Goal: Check status: Check status

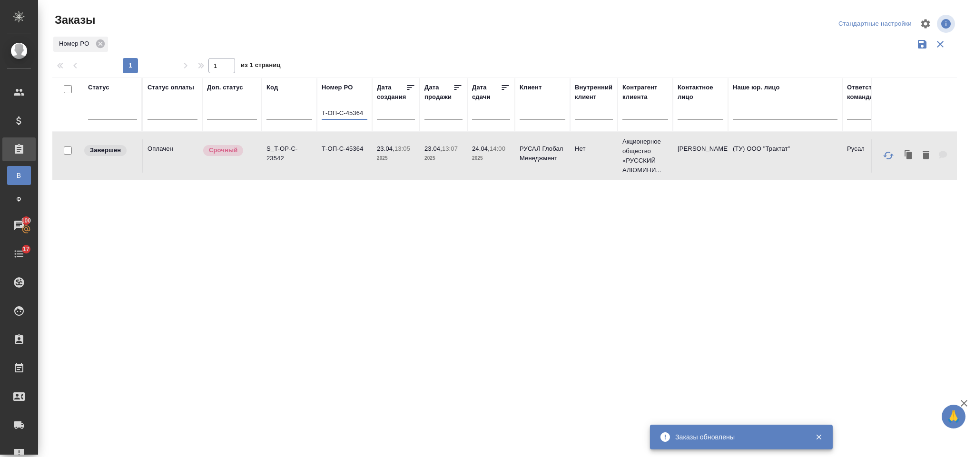
drag, startPoint x: 363, startPoint y: 116, endPoint x: 309, endPoint y: 113, distance: 54.3
click at [309, 113] on tr "Статус Статус оплаты Доп. статус Код Номер PO Т-ОП-С-45364 Дата создания Дата п…" at bounding box center [848, 105] width 1592 height 54
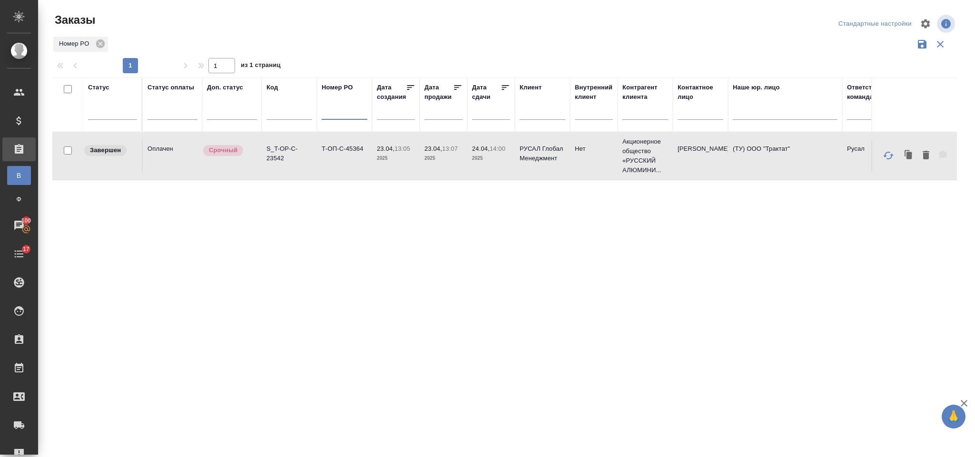
paste input "Т-ОП-С-45329"
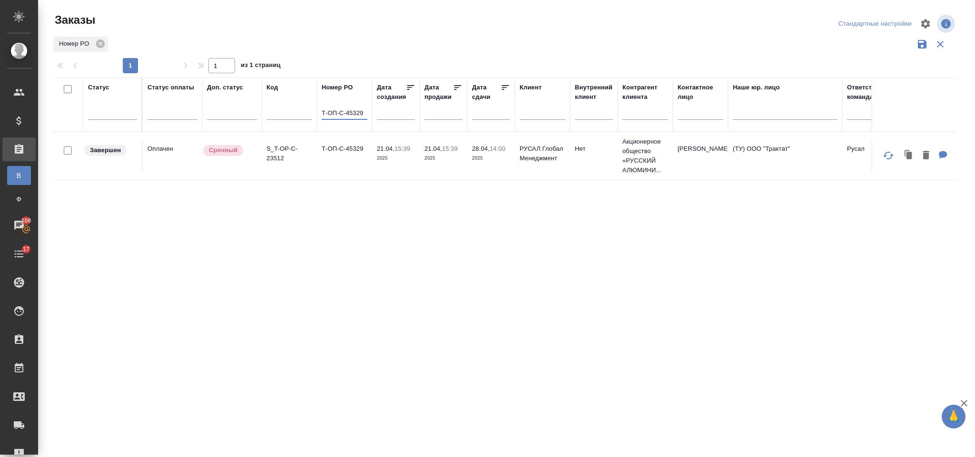
type input "Т-ОП-С-45329"
click at [356, 155] on td "Т-ОП-С-45329" at bounding box center [344, 155] width 55 height 33
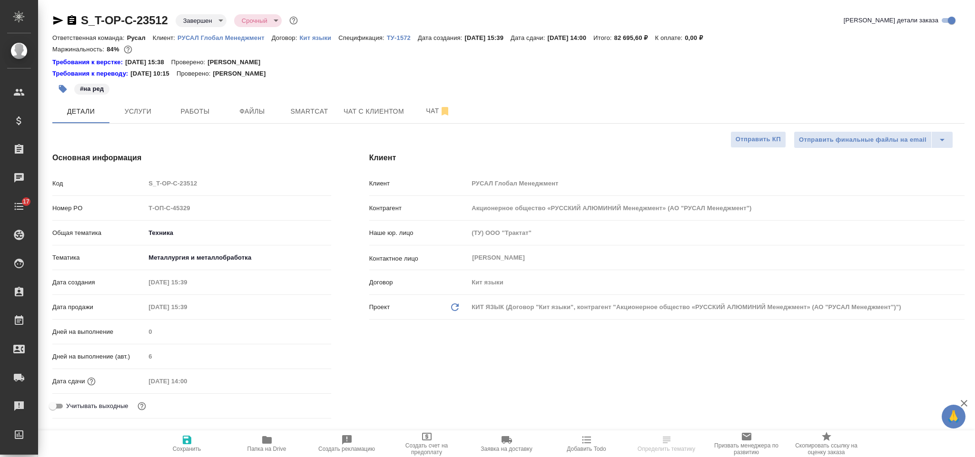
select select "RU"
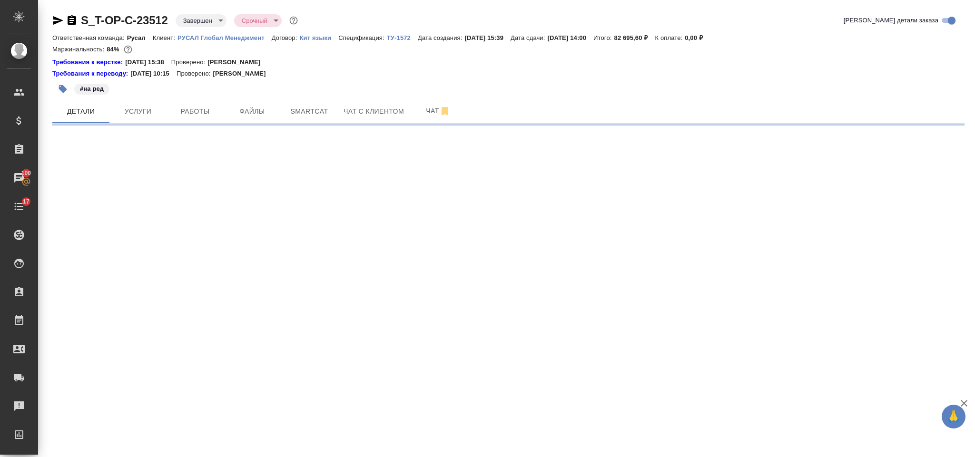
select select "RU"
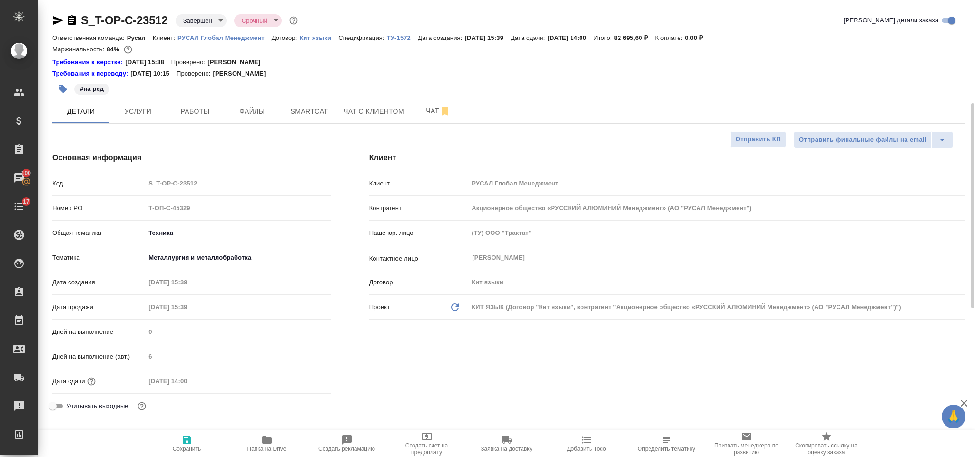
type textarea "x"
click at [269, 437] on icon "button" at bounding box center [266, 439] width 11 height 11
